Goal: Information Seeking & Learning: Learn about a topic

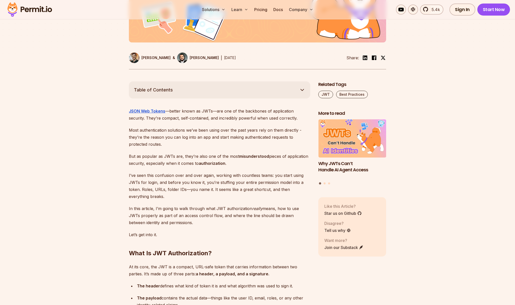
scroll to position [245, 0]
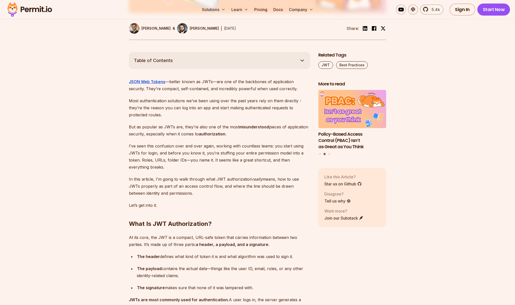
drag, startPoint x: 171, startPoint y: 153, endPoint x: 232, endPoint y: 152, distance: 60.8
click at [224, 152] on p "I’ve seen this confusion over and over again, working with countless teams: you…" at bounding box center [219, 156] width 181 height 28
drag, startPoint x: 275, startPoint y: 155, endPoint x: 292, endPoint y: 154, distance: 17.1
click at [292, 154] on p "I’ve seen this confusion over and over again, working with countless teams: you…" at bounding box center [219, 156] width 181 height 28
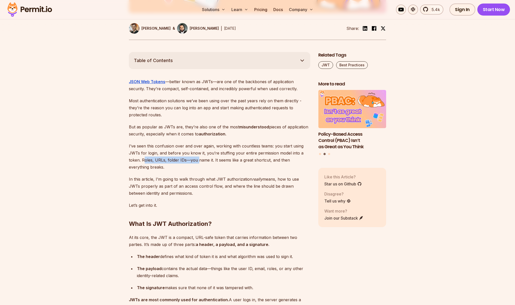
drag, startPoint x: 155, startPoint y: 160, endPoint x: 214, endPoint y: 161, distance: 58.8
click at [213, 161] on p "I’ve seen this confusion over and over again, working with countless teams: you…" at bounding box center [219, 156] width 181 height 28
drag, startPoint x: 232, startPoint y: 160, endPoint x: 287, endPoint y: 160, distance: 55.0
click at [286, 160] on p "I’ve seen this confusion over and over again, working with countless teams: you…" at bounding box center [219, 156] width 181 height 28
drag, startPoint x: 293, startPoint y: 161, endPoint x: 251, endPoint y: 159, distance: 42.2
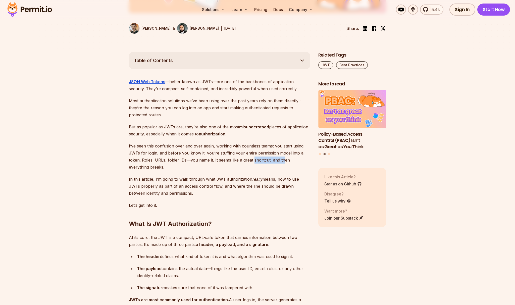
click at [254, 159] on p "I’ve seen this confusion over and over again, working with countless teams: you…" at bounding box center [219, 156] width 181 height 28
drag, startPoint x: 130, startPoint y: 165, endPoint x: 138, endPoint y: 176, distance: 12.9
click at [131, 167] on p "I’ve seen this confusion over and over again, working with countless teams: you…" at bounding box center [219, 156] width 181 height 28
drag, startPoint x: 144, startPoint y: 177, endPoint x: 266, endPoint y: 179, distance: 121.9
click at [251, 179] on p "In this article, I’m going to walk through what JWT authorization really means,…" at bounding box center [219, 186] width 181 height 21
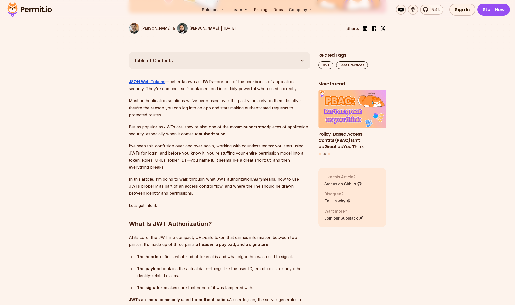
click at [266, 179] on p "In this article, I’m going to walk through what JWT authorization really means,…" at bounding box center [219, 186] width 181 height 21
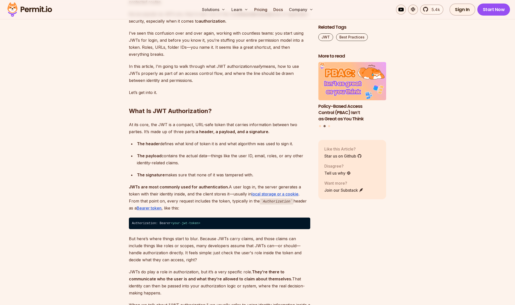
scroll to position [365, 0]
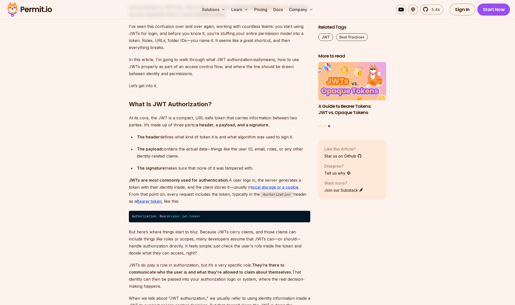
click at [153, 125] on p "At its core, the JWT is a compact, URL-safe token that carries information betw…" at bounding box center [219, 121] width 181 height 14
click at [160, 136] on div "The header defines what kind of token it is and what algorithm was used to sign…" at bounding box center [223, 136] width 173 height 7
click at [164, 147] on div "The payload contains the actual data—things like the user ID, email, roles, or …" at bounding box center [223, 152] width 173 height 14
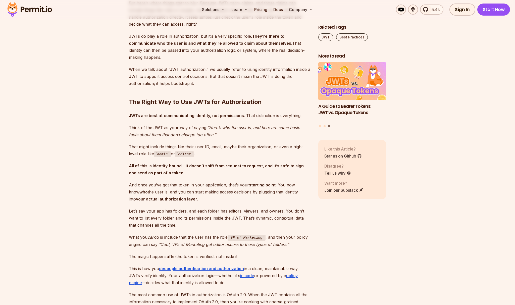
scroll to position [596, 0]
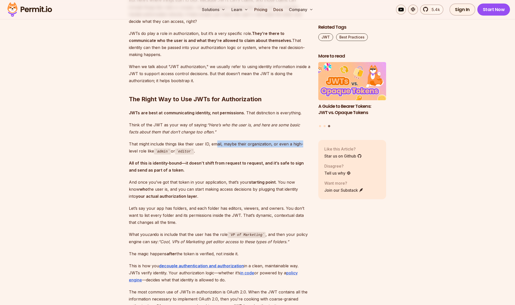
drag, startPoint x: 216, startPoint y: 137, endPoint x: 301, endPoint y: 139, distance: 85.7
click at [301, 140] on p "That might include things like their user ID, email, maybe their organization, …" at bounding box center [219, 147] width 181 height 14
drag, startPoint x: 129, startPoint y: 156, endPoint x: 179, endPoint y: 156, distance: 50.5
click at [173, 161] on strong "All of this is identity-bound—it doesn’t shift from request to request, and it’…" at bounding box center [216, 167] width 175 height 12
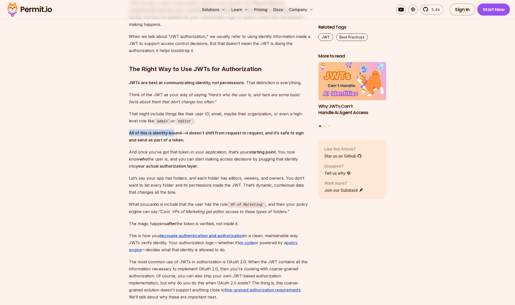
scroll to position [636, 0]
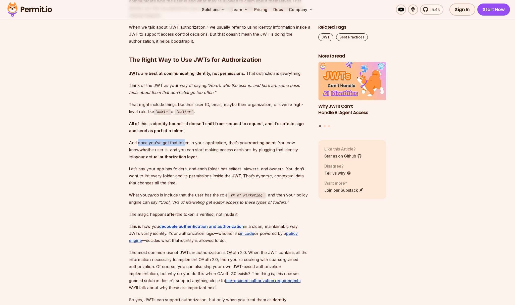
drag, startPoint x: 138, startPoint y: 134, endPoint x: 200, endPoint y: 136, distance: 62.3
click at [189, 139] on p "And once you’ve got that token in your application, that’s your starting point …" at bounding box center [219, 149] width 181 height 21
drag, startPoint x: 236, startPoint y: 134, endPoint x: 277, endPoint y: 134, distance: 41.5
click at [268, 139] on p "And once you’ve got that token in your application, that’s your starting point …" at bounding box center [219, 149] width 181 height 21
click at [288, 139] on p "And once you’ve got that token in your application, that’s your starting point …" at bounding box center [219, 149] width 181 height 21
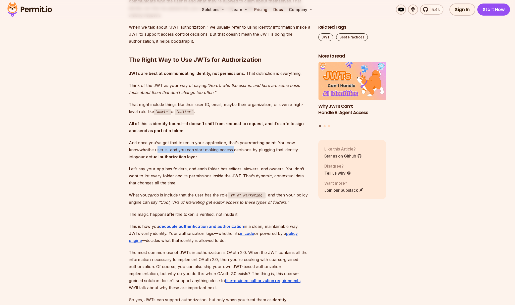
drag, startPoint x: 146, startPoint y: 140, endPoint x: 229, endPoint y: 141, distance: 83.4
click at [226, 141] on p "And once you’ve got that token in your application, that’s your starting point …" at bounding box center [219, 149] width 181 height 21
drag, startPoint x: 285, startPoint y: 142, endPoint x: 291, endPoint y: 142, distance: 6.0
click at [291, 142] on p "And once you’ve got that token in your application, that’s your starting point …" at bounding box center [219, 149] width 181 height 21
click at [184, 146] on p "And once you’ve got that token in your application, that’s your starting point …" at bounding box center [219, 149] width 181 height 21
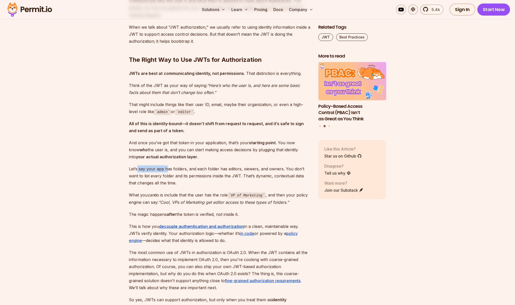
drag, startPoint x: 138, startPoint y: 162, endPoint x: 166, endPoint y: 162, distance: 27.9
click at [166, 165] on p "Let’s say your app has folders, and each folder has editors, viewers, and owner…" at bounding box center [219, 175] width 181 height 21
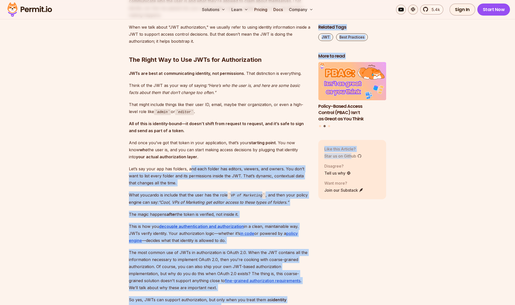
drag, startPoint x: 257, startPoint y: 158, endPoint x: 353, endPoint y: 159, distance: 96.2
click at [228, 165] on p "Let’s say your app has folders, and each folder has editors, viewers, and owner…" at bounding box center [219, 175] width 181 height 21
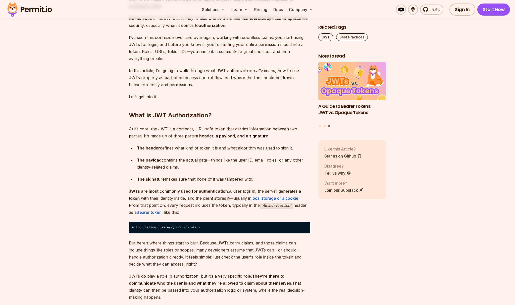
scroll to position [399, 0]
